Goal: Task Accomplishment & Management: Manage account settings

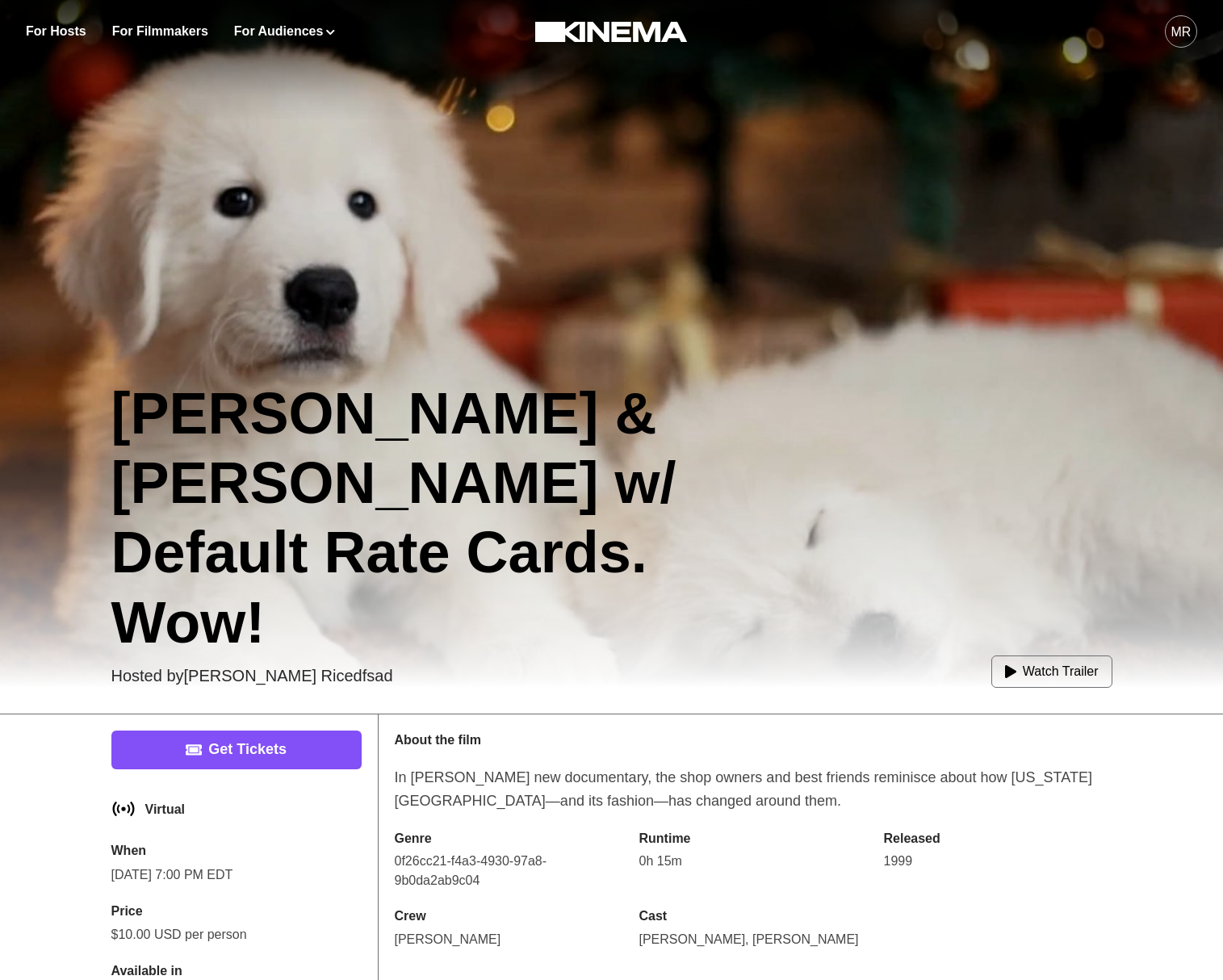
click at [1178, 37] on div "MR" at bounding box center [1181, 32] width 20 height 19
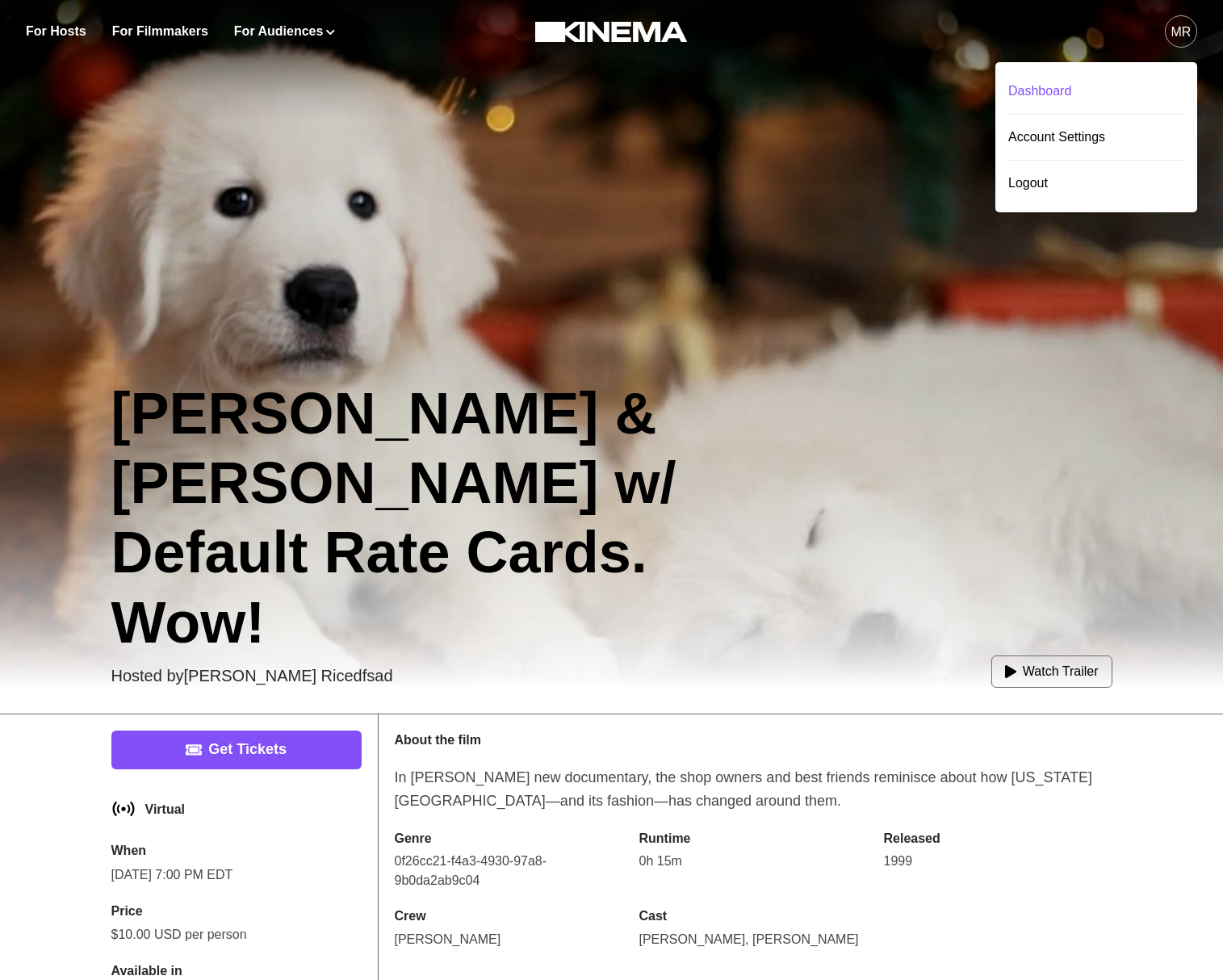
drag, startPoint x: 1075, startPoint y: 80, endPoint x: 1048, endPoint y: 78, distance: 27.1
click at [1075, 80] on div "Dashboard" at bounding box center [1096, 91] width 176 height 45
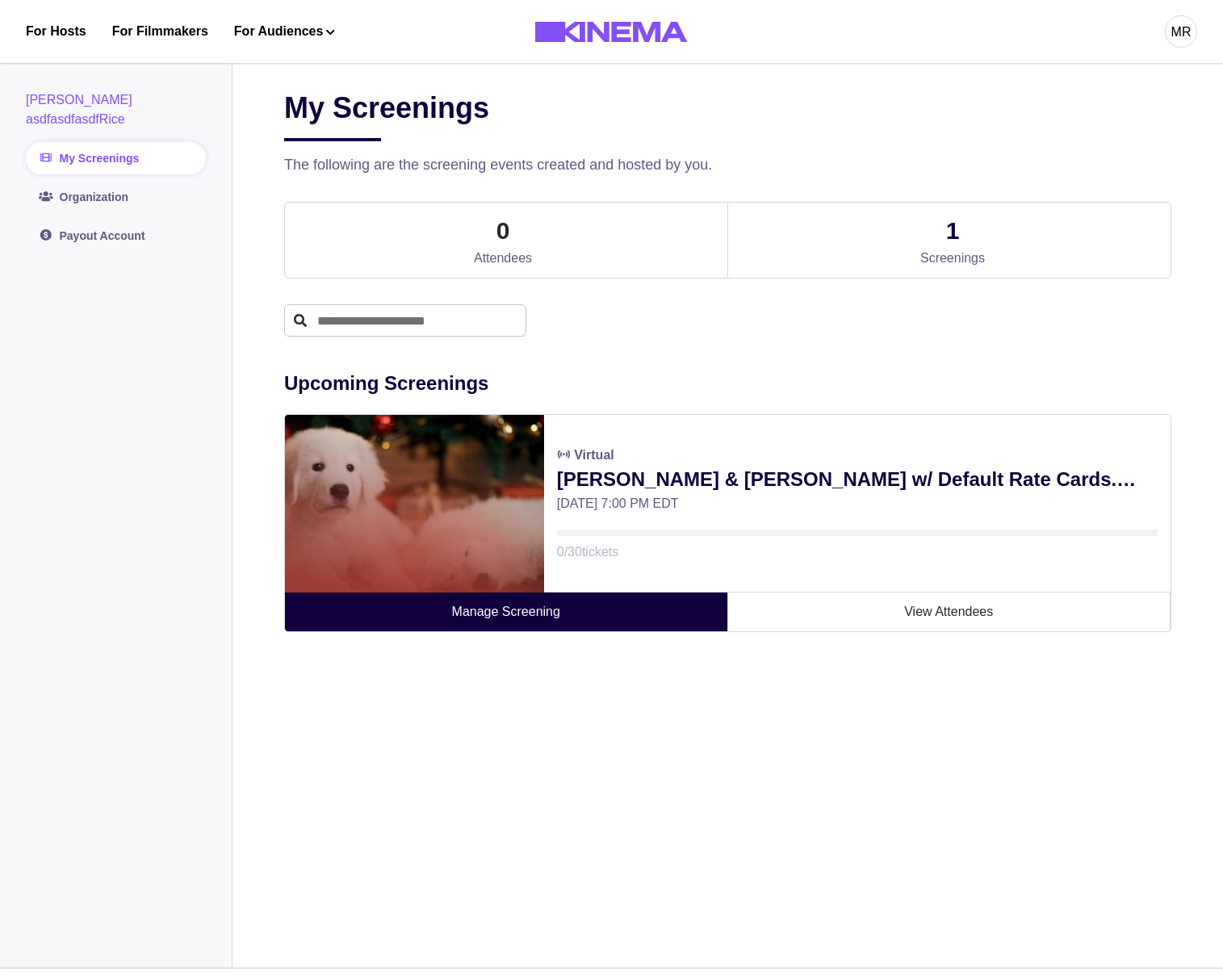
click at [534, 621] on link "Manage Screening" at bounding box center [506, 611] width 443 height 38
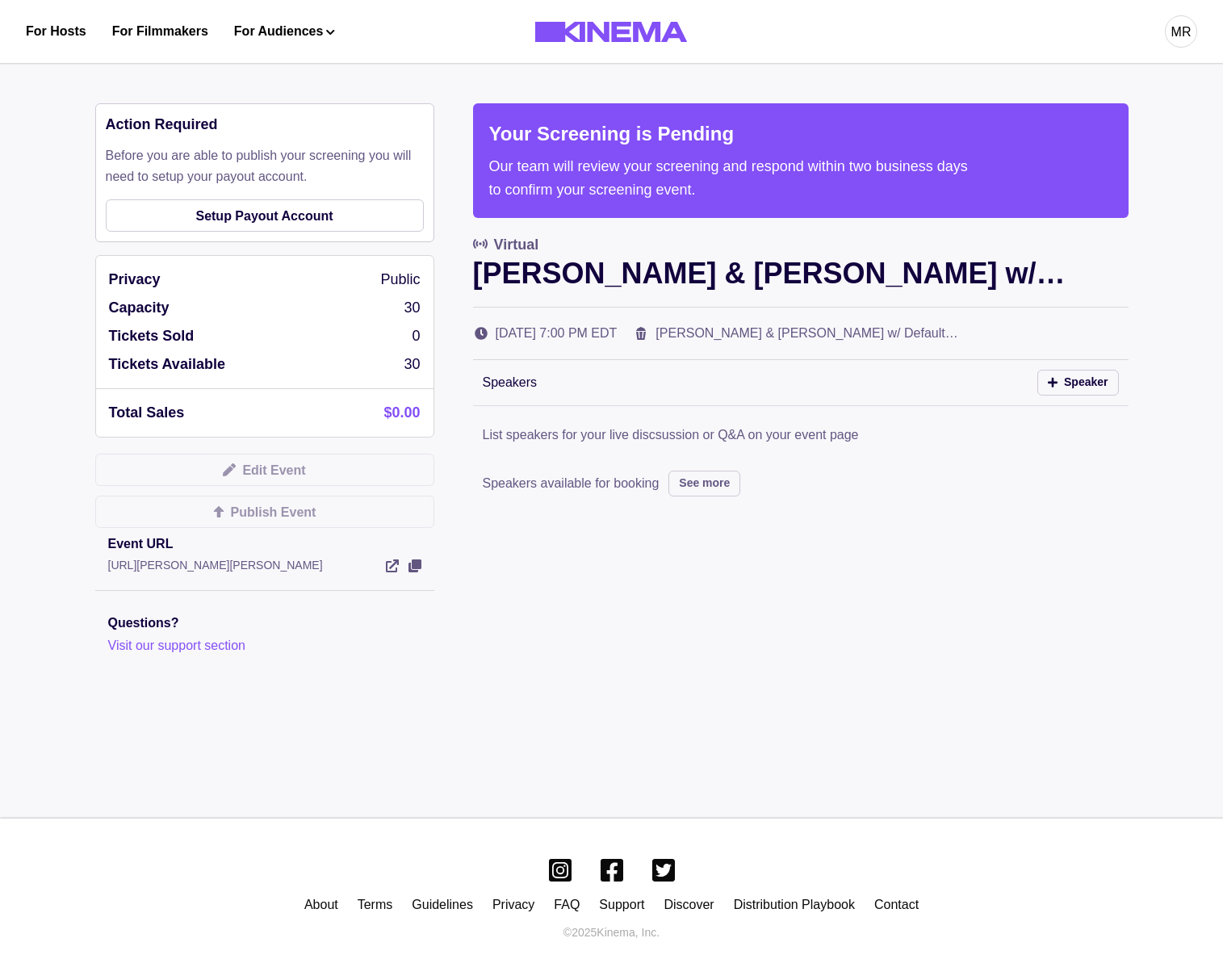
drag, startPoint x: 1146, startPoint y: 31, endPoint x: 1173, endPoint y: 28, distance: 27.2
click at [1151, 30] on div "MR" at bounding box center [963, 31] width 468 height 63
click at [1173, 28] on div "MR" at bounding box center [1181, 32] width 20 height 19
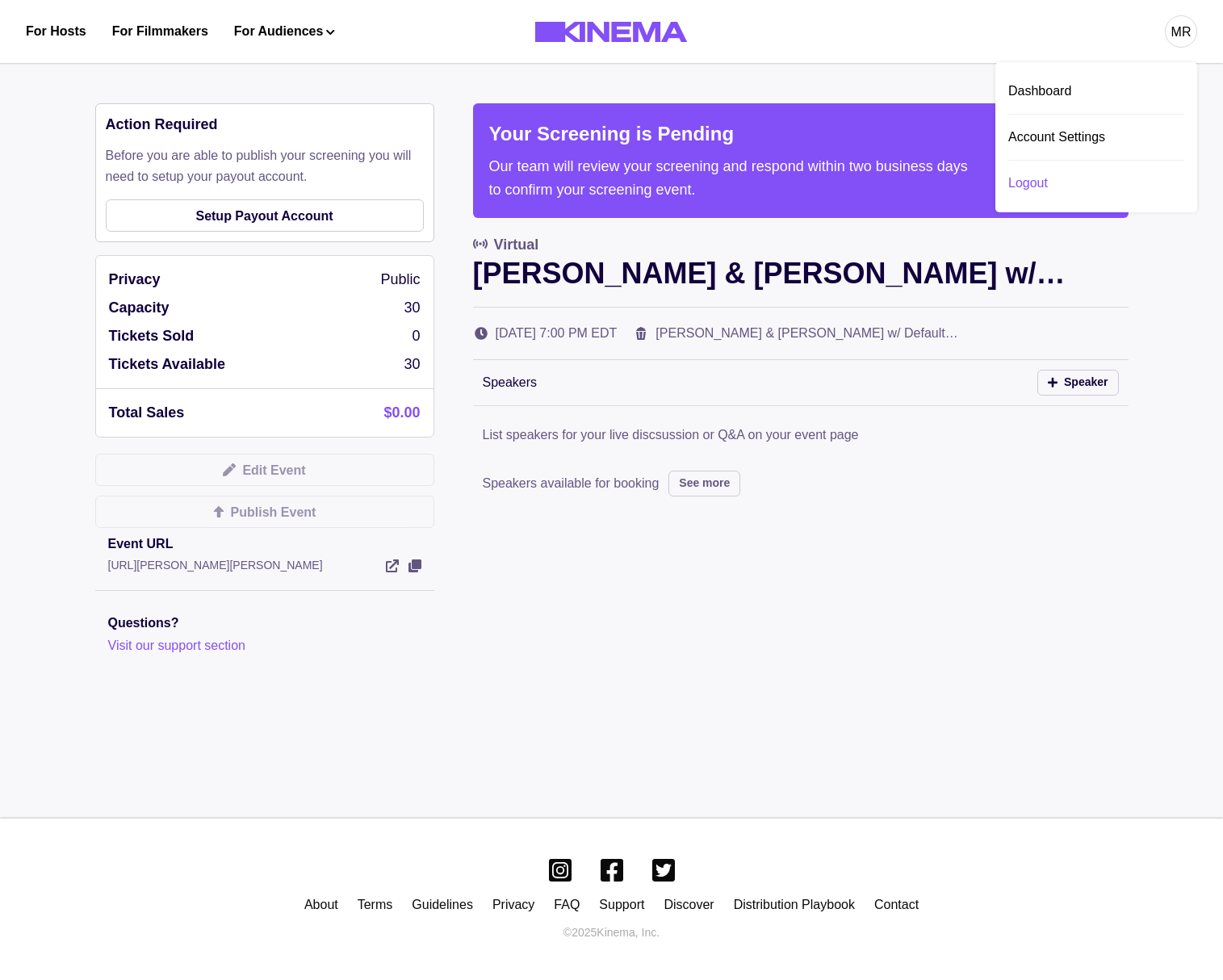
click at [1040, 178] on div "Logout" at bounding box center [1096, 183] width 176 height 45
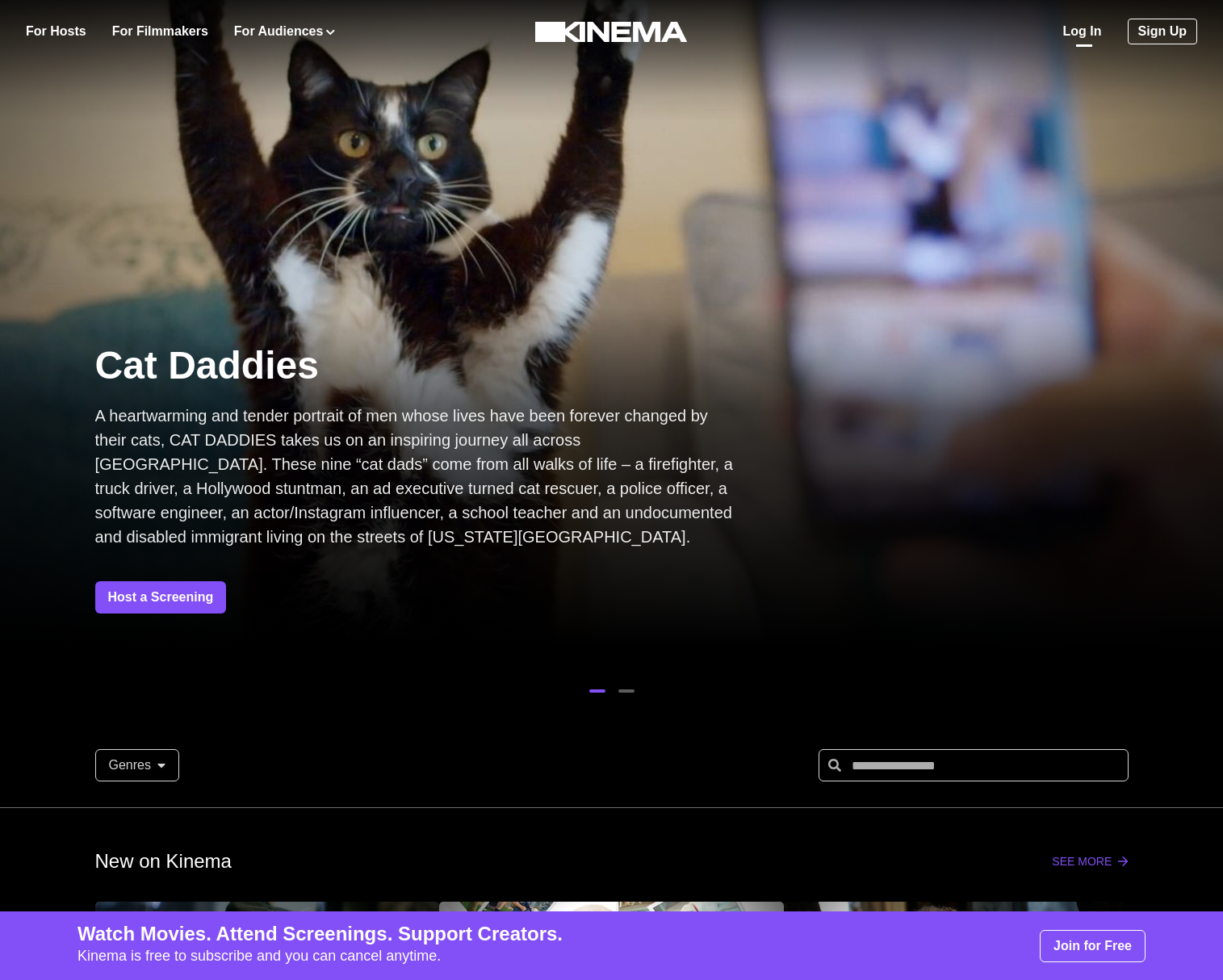
click at [1099, 27] on link "Log In" at bounding box center [1083, 31] width 38 height 19
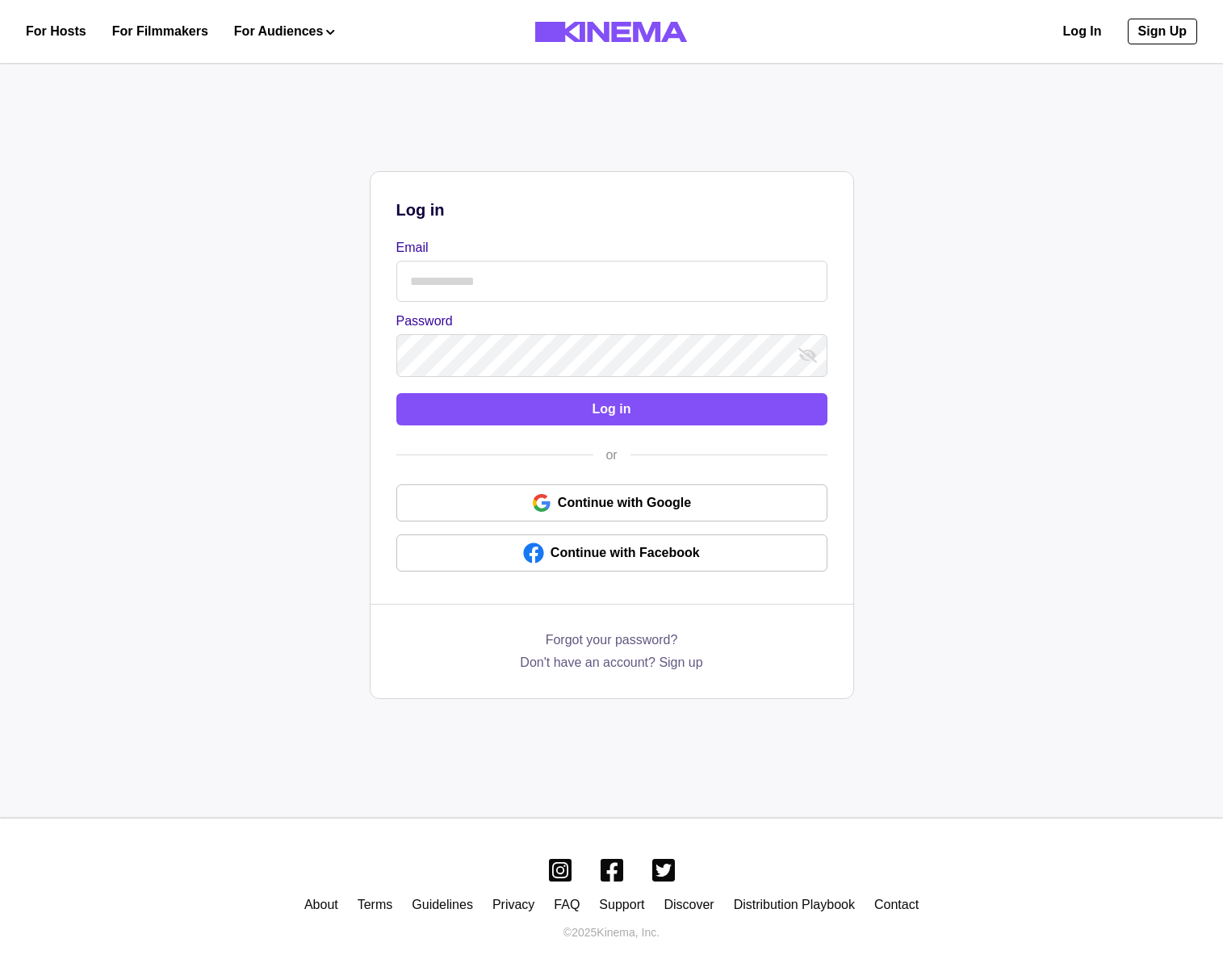
click at [520, 253] on label "Email" at bounding box center [606, 247] width 421 height 19
click at [520, 261] on input "Email" at bounding box center [612, 281] width 431 height 41
click at [502, 264] on input "Email" at bounding box center [612, 281] width 431 height 41
type input "**********"
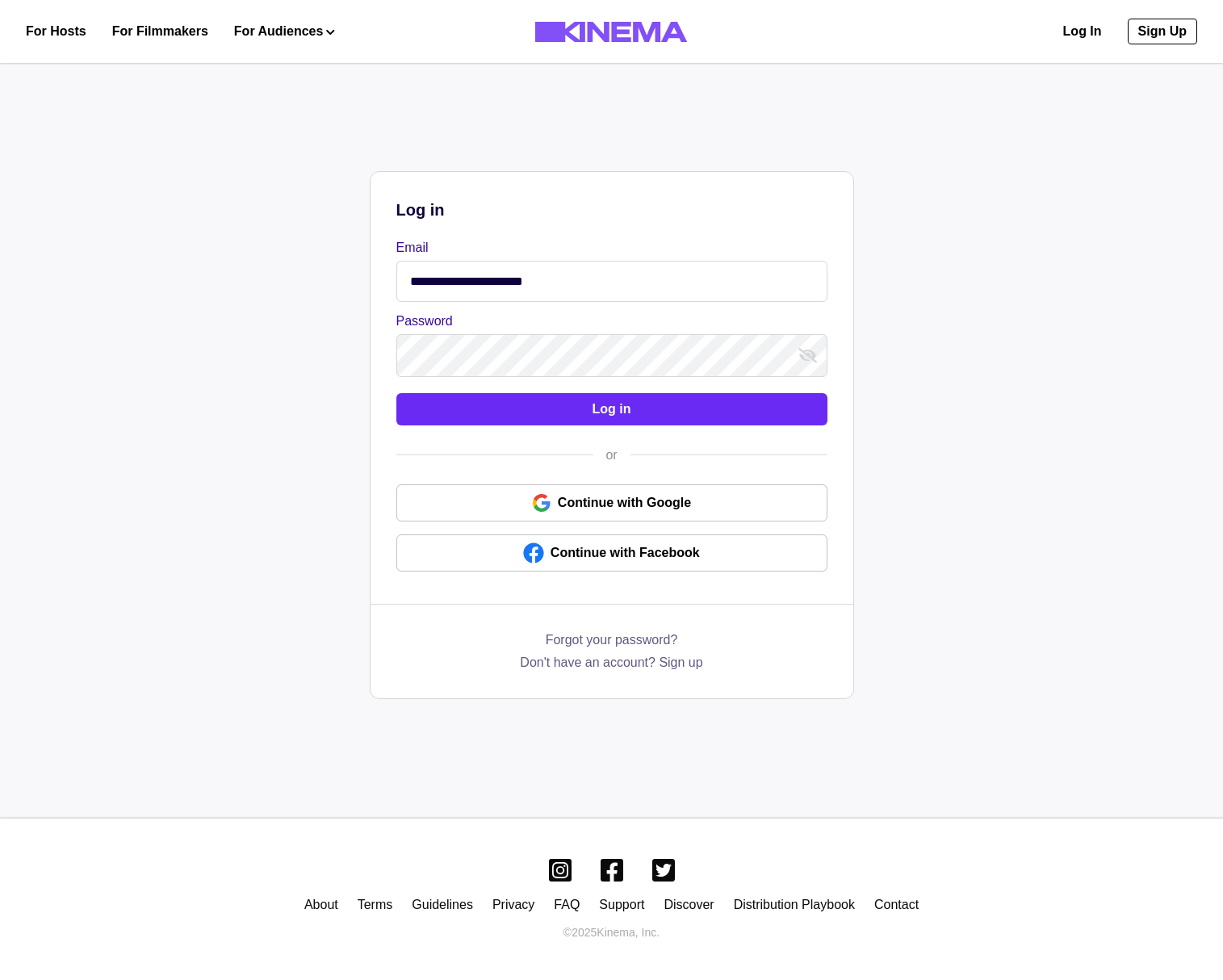
click at [486, 405] on button "Log in" at bounding box center [612, 409] width 431 height 33
